Goal: Information Seeking & Learning: Understand process/instructions

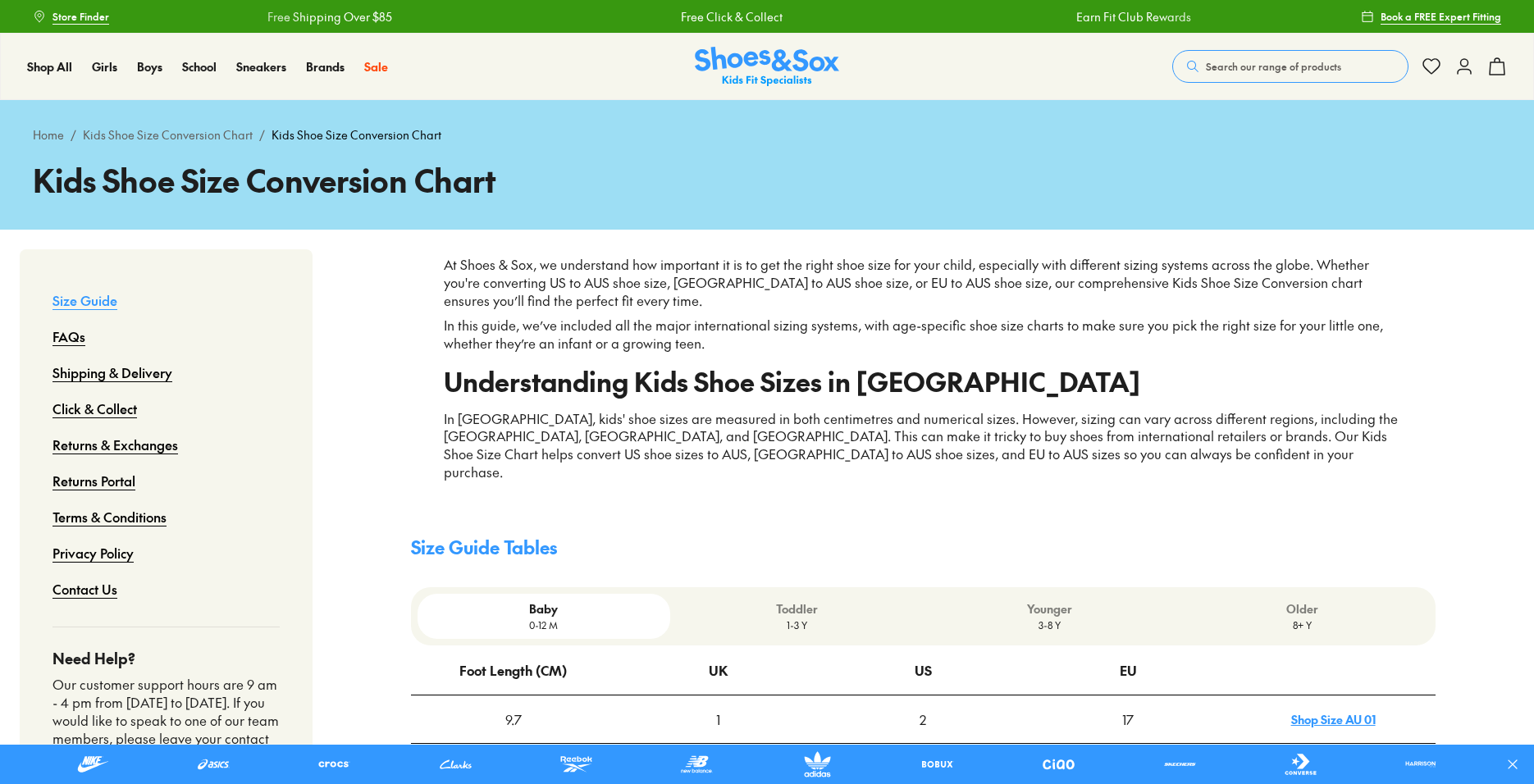
scroll to position [328, 0]
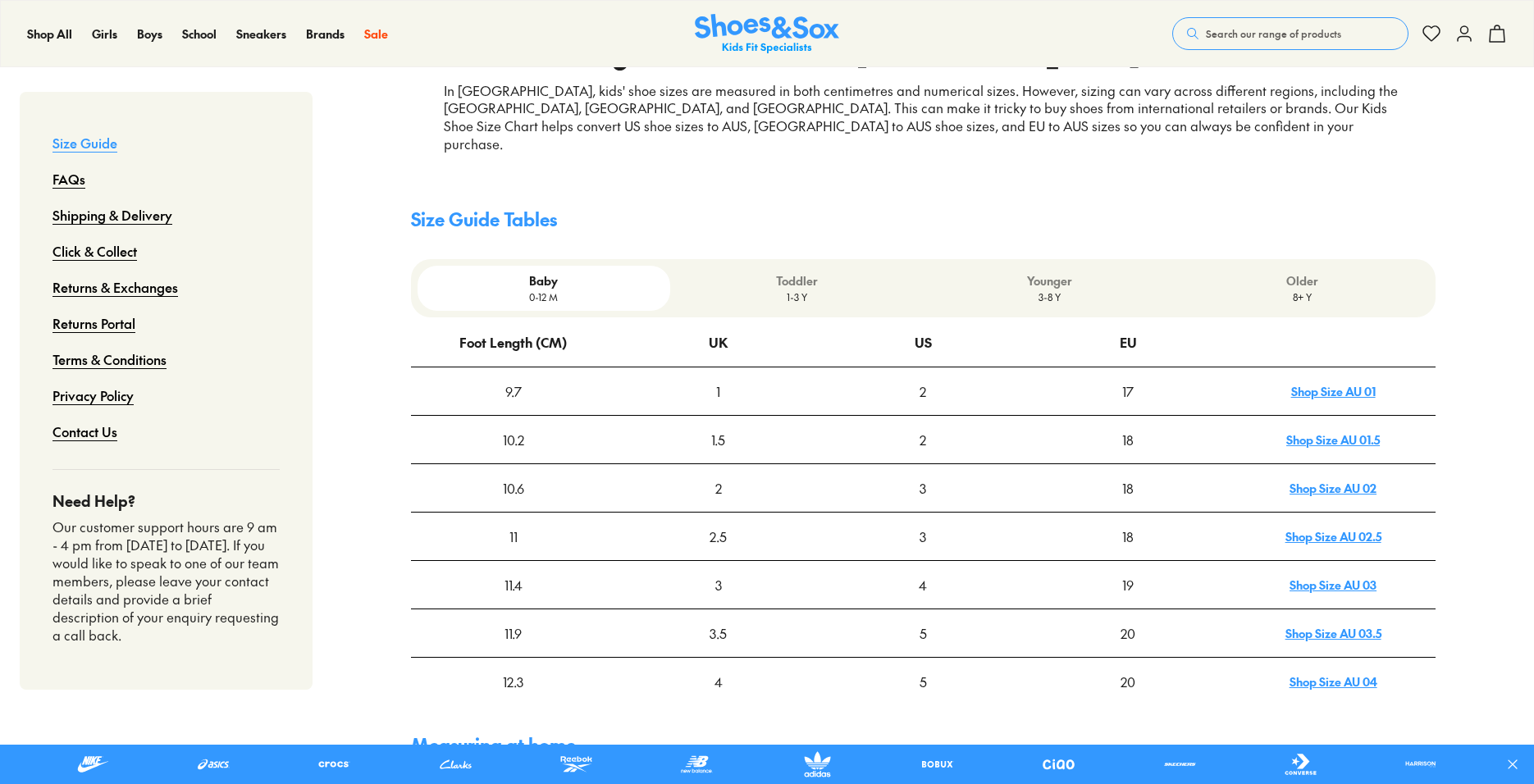
click at [804, 272] on p "Toddler" at bounding box center [797, 280] width 240 height 17
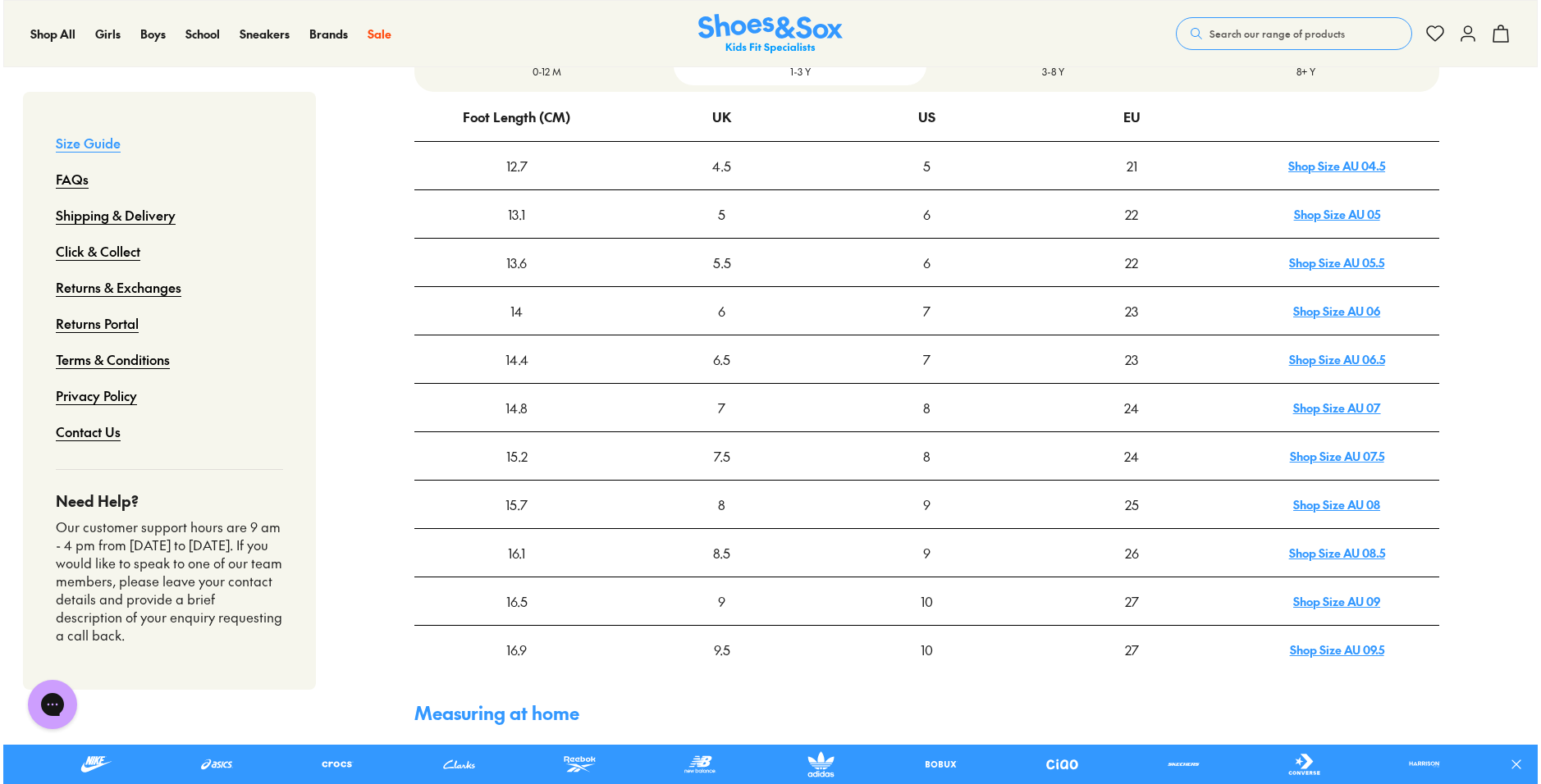
scroll to position [574, 0]
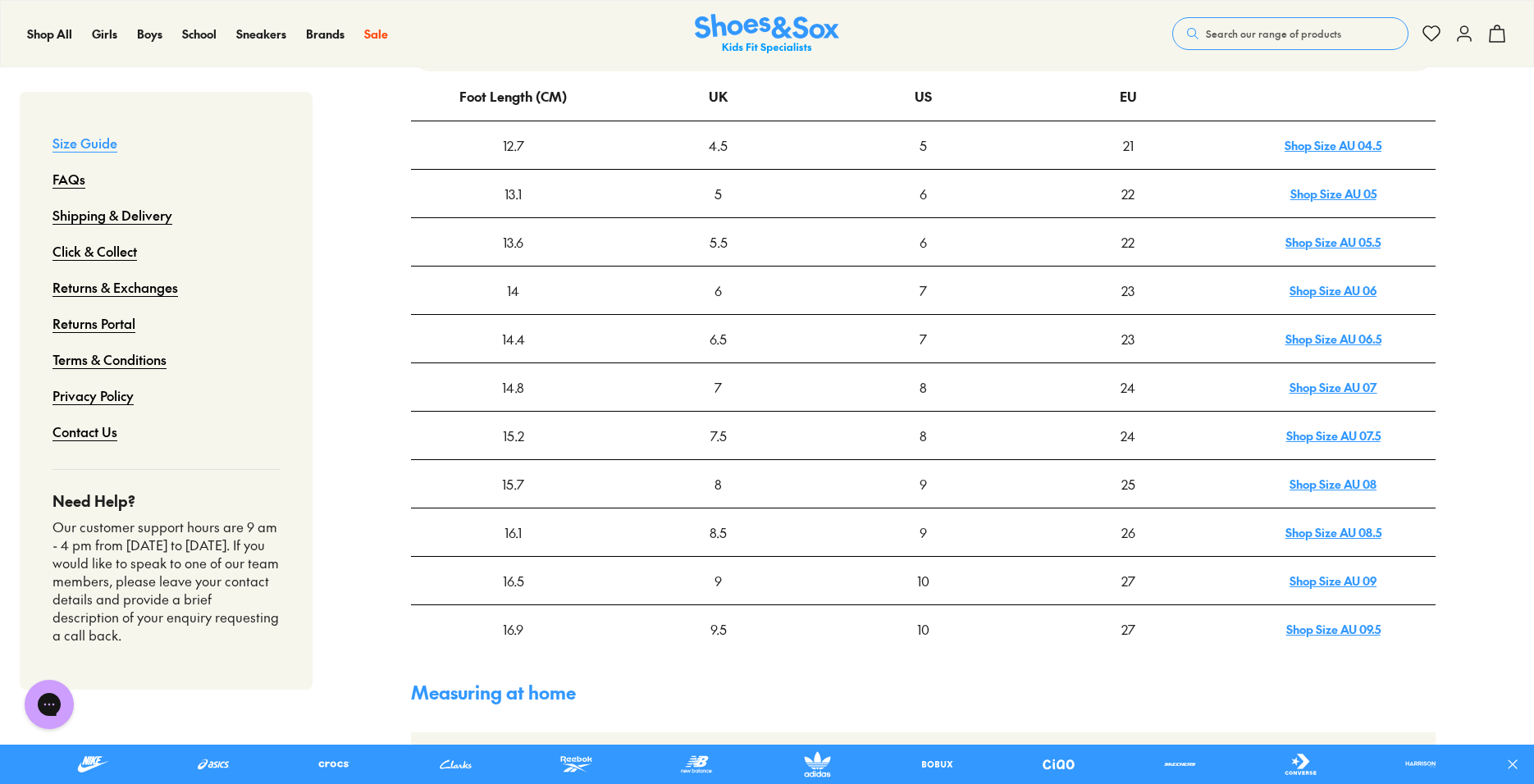
click at [520, 419] on div "15.2" at bounding box center [514, 435] width 203 height 46
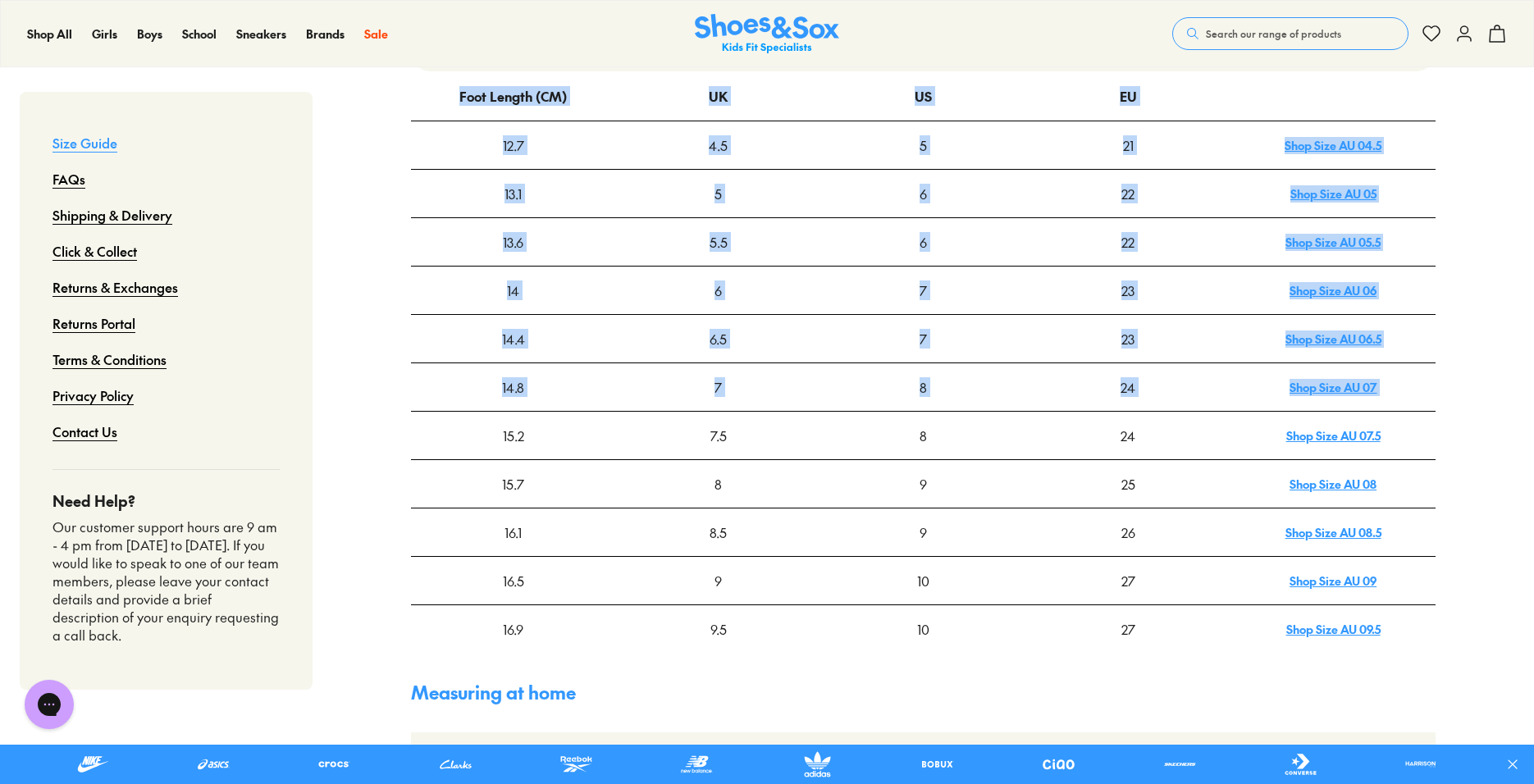
drag, startPoint x: 499, startPoint y: 419, endPoint x: 1444, endPoint y: 414, distance: 945.0
